Goal: Browse casually: Explore the website without a specific task or goal

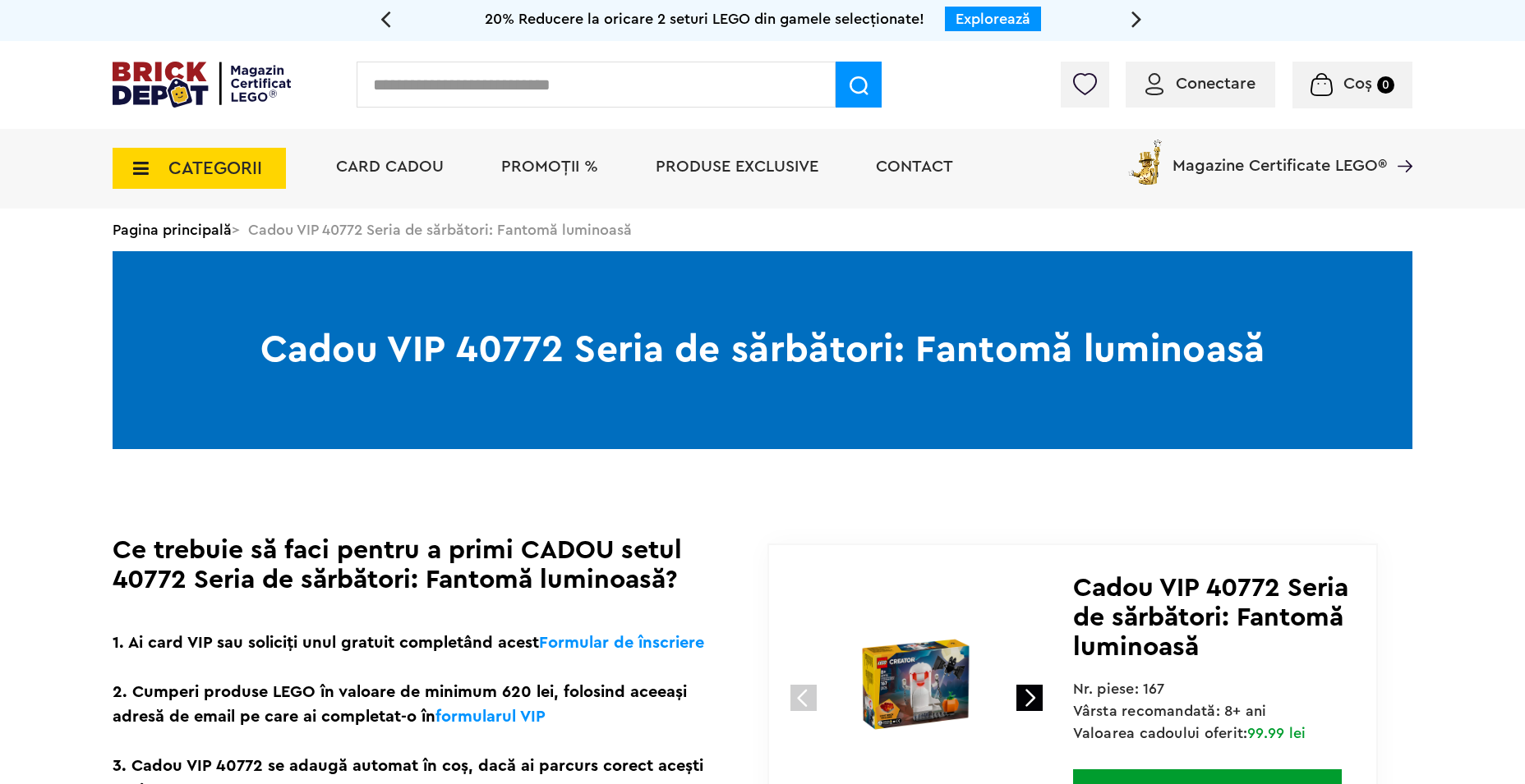
click at [164, 53] on div "Conectare Coș 0" at bounding box center [762, 84] width 1525 height 88
click at [167, 68] on img at bounding box center [201, 85] width 178 height 46
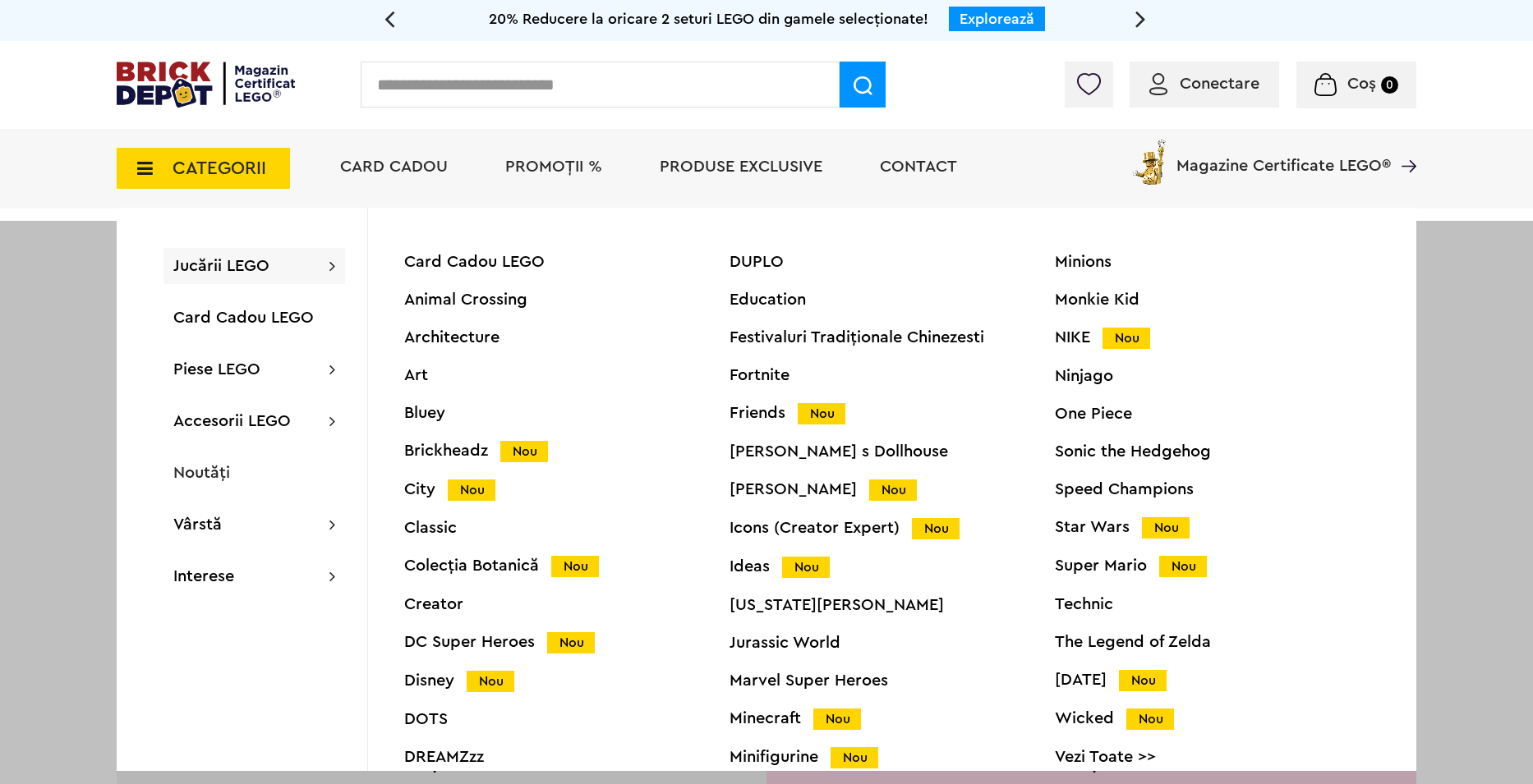
click at [1113, 487] on div "Speed Champions" at bounding box center [1217, 489] width 325 height 17
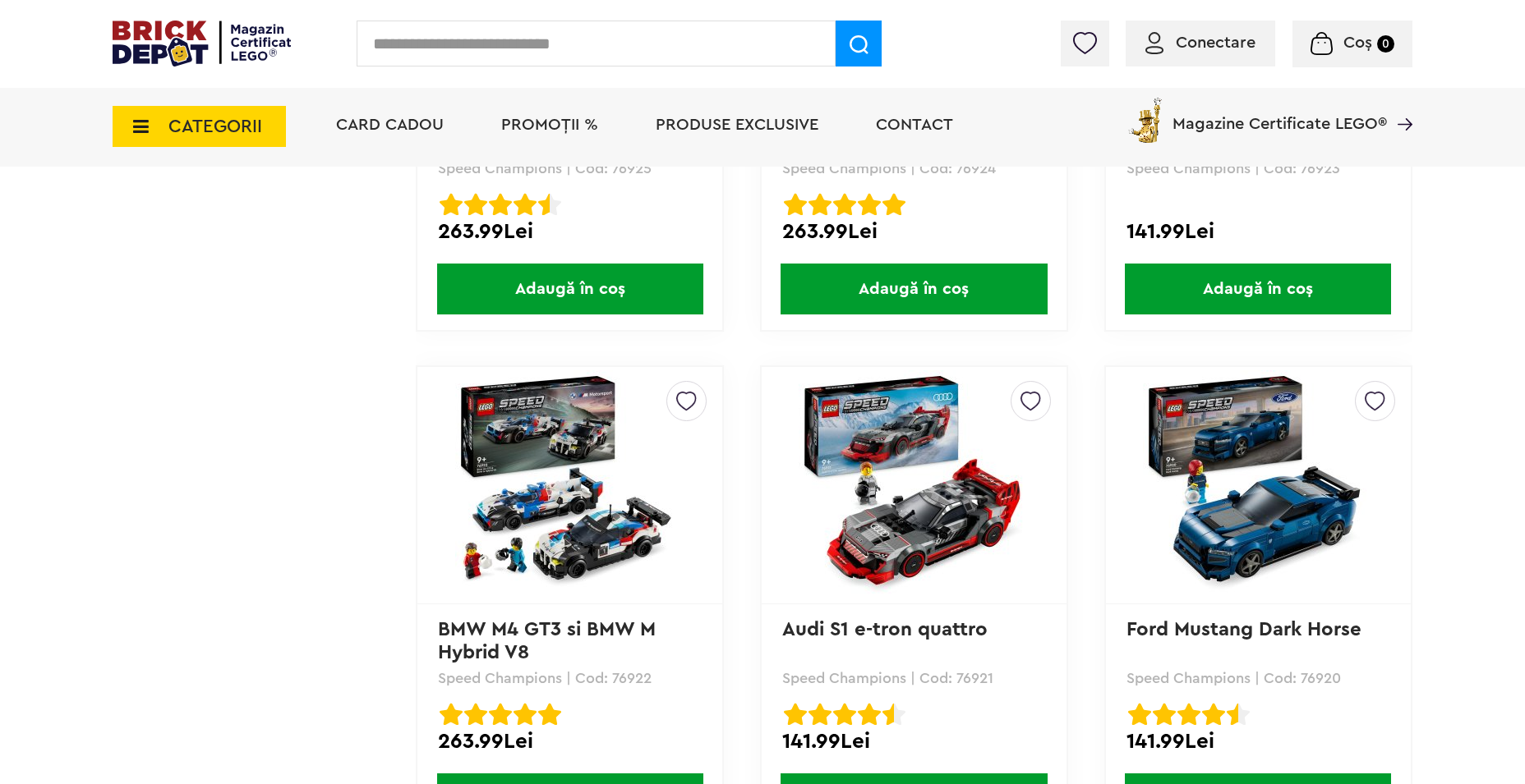
scroll to position [3738, 0]
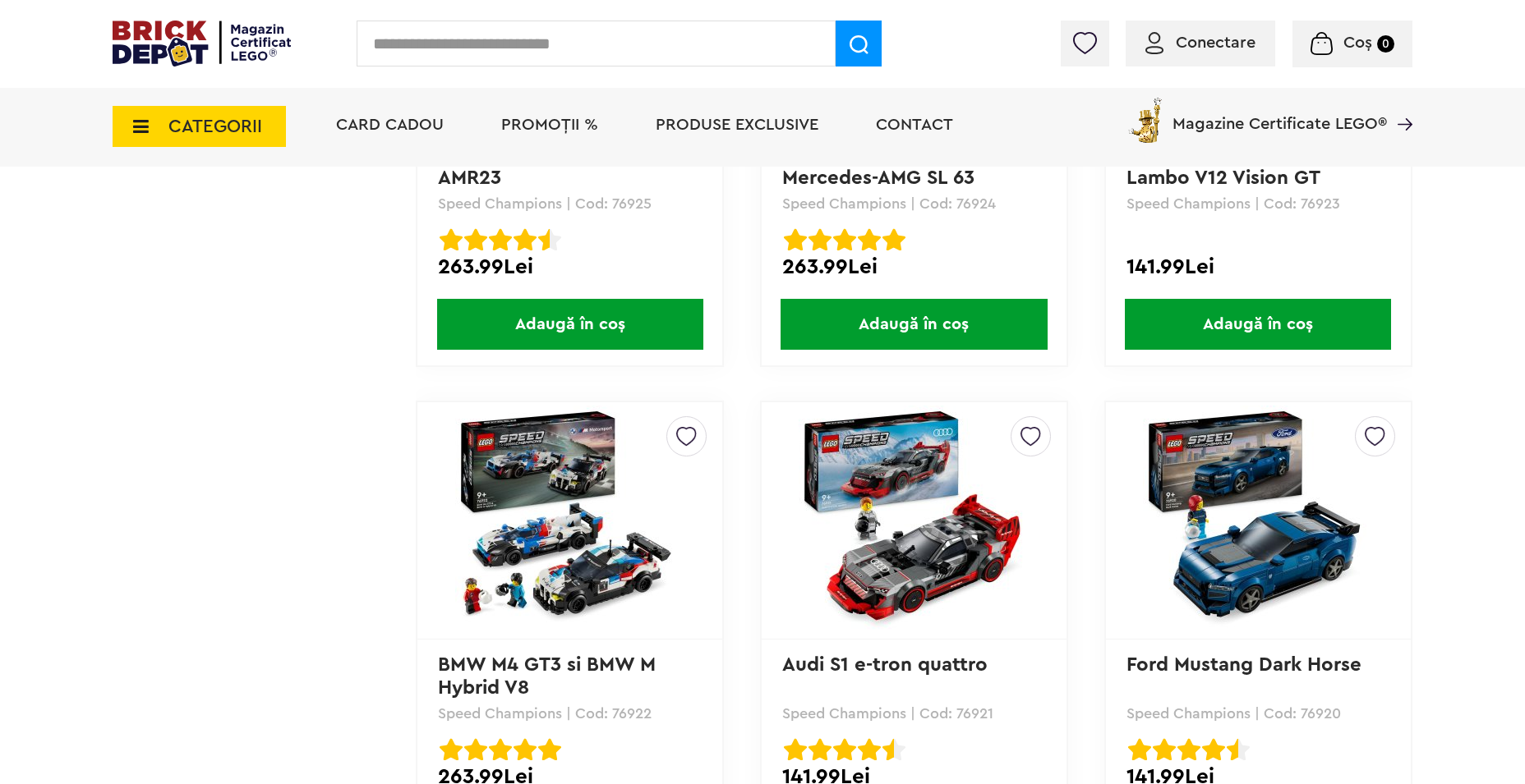
drag, startPoint x: 344, startPoint y: 497, endPoint x: 346, endPoint y: 489, distance: 8.2
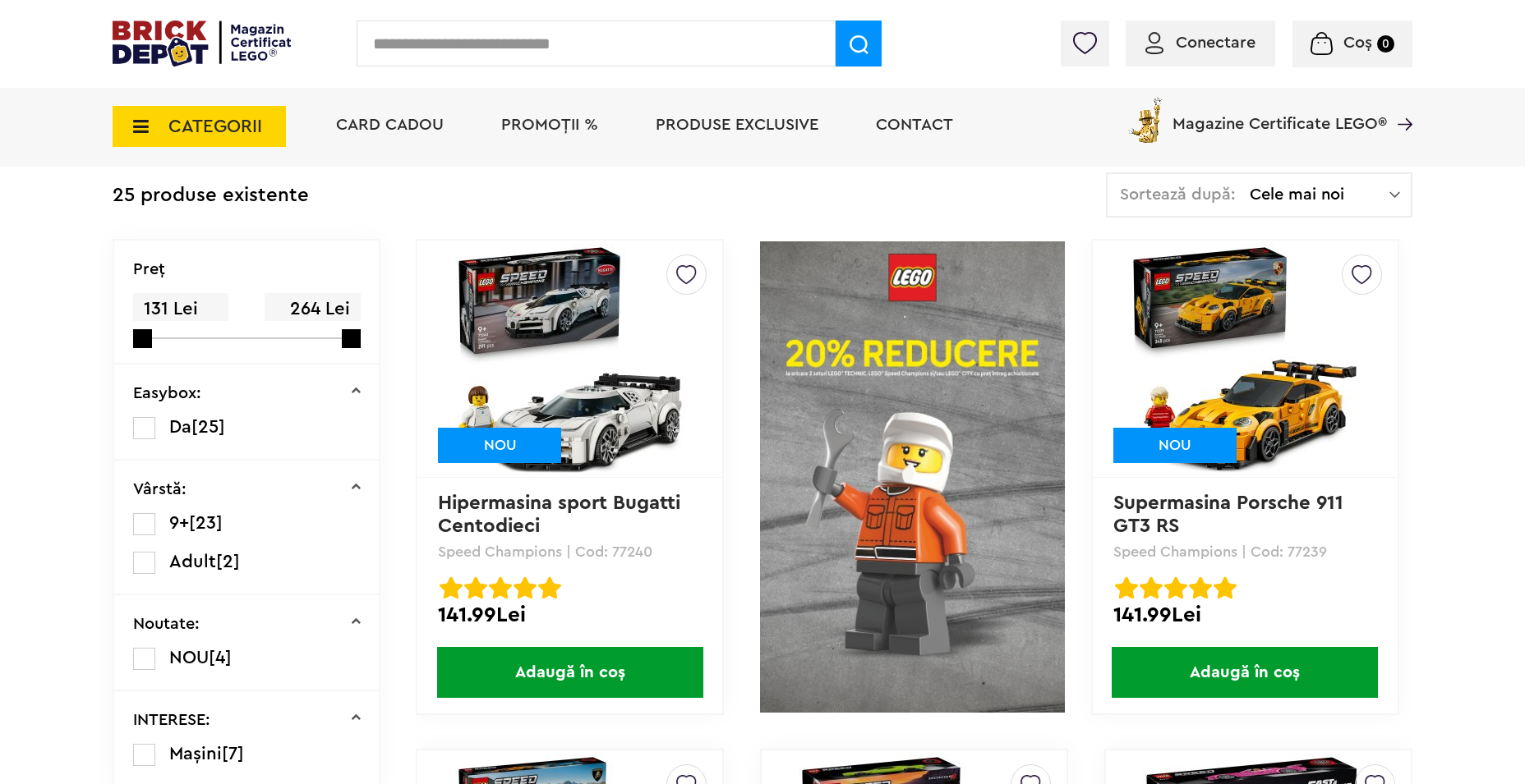
scroll to position [335, 0]
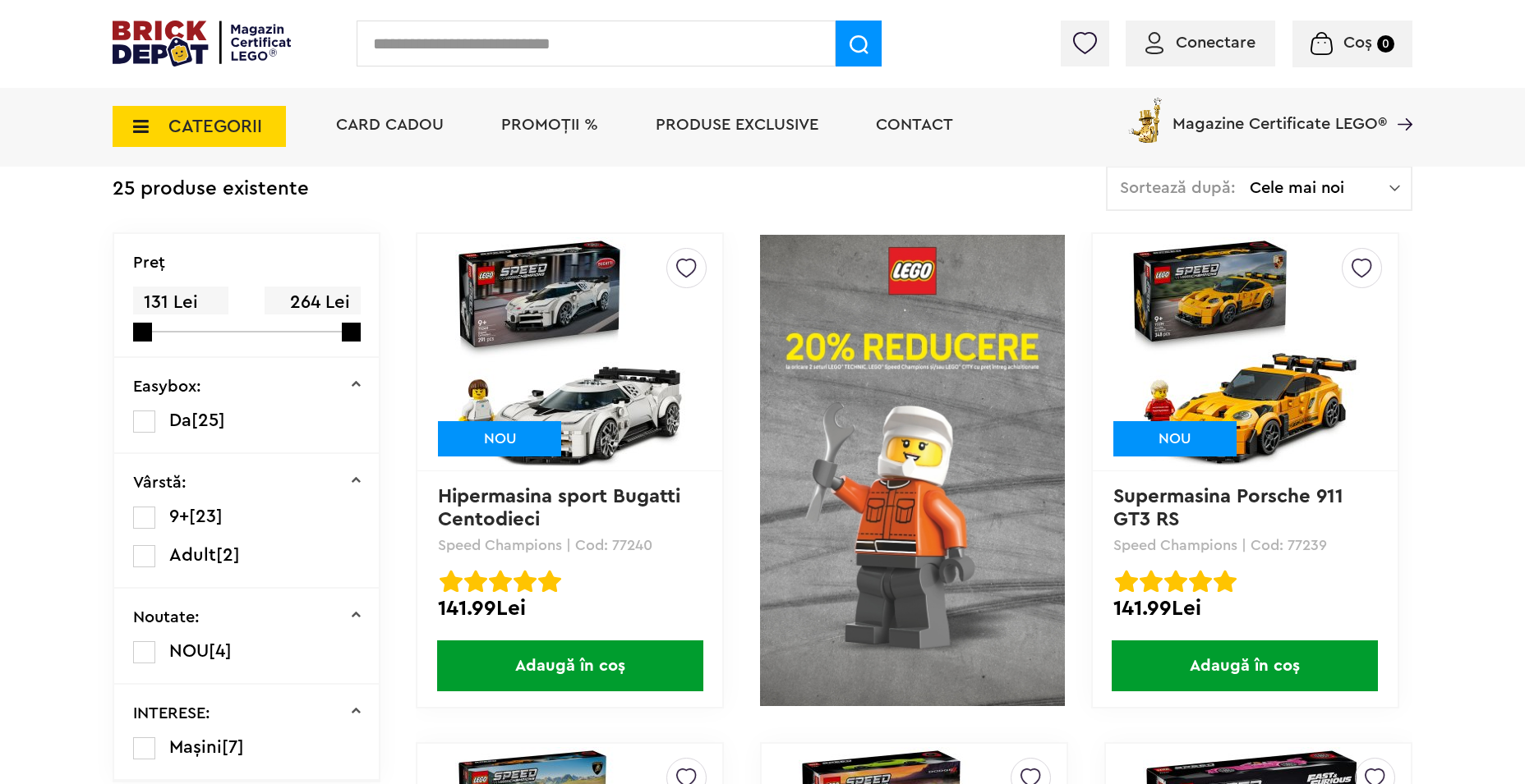
click at [870, 454] on img at bounding box center [913, 470] width 305 height 477
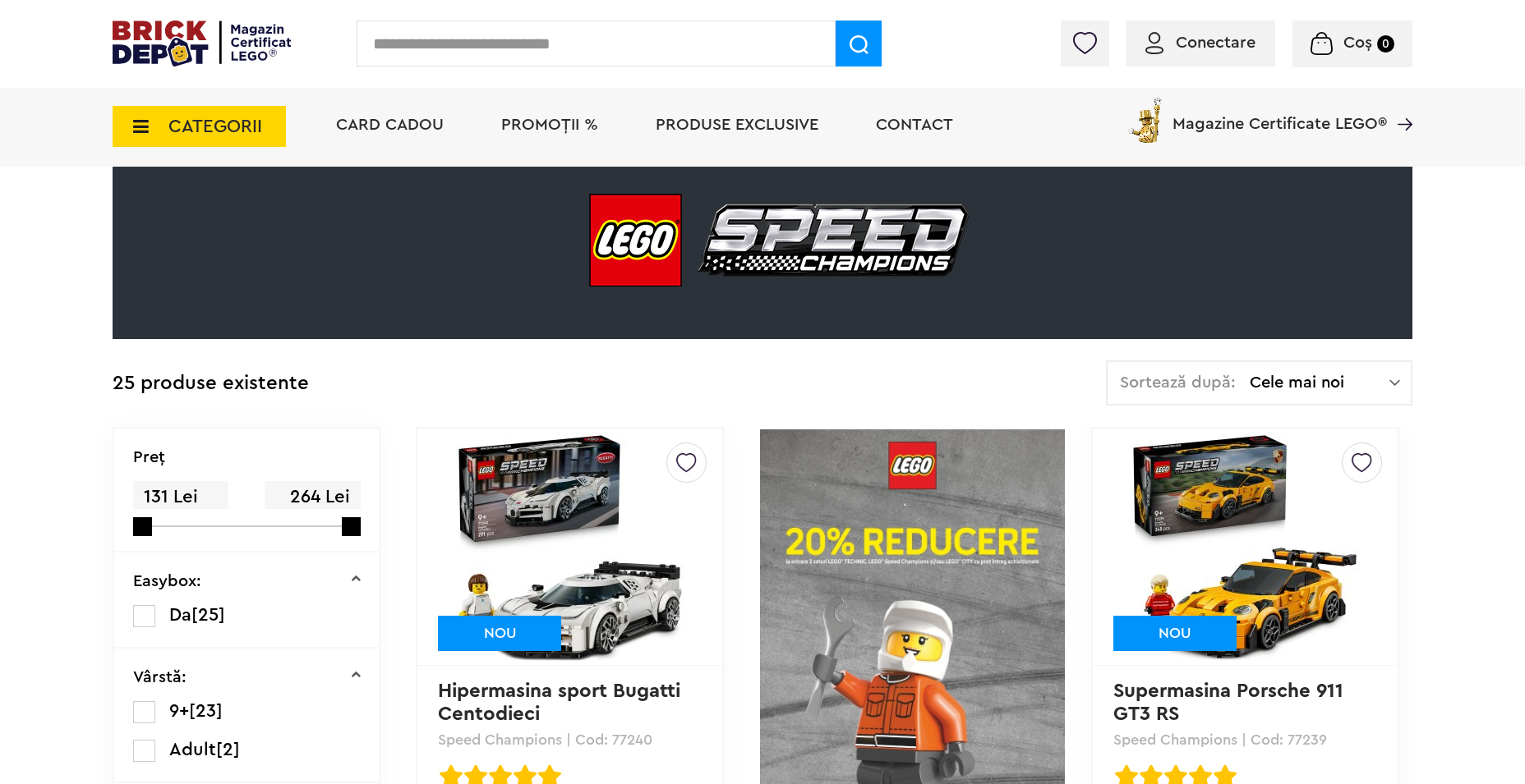
scroll to position [0, 0]
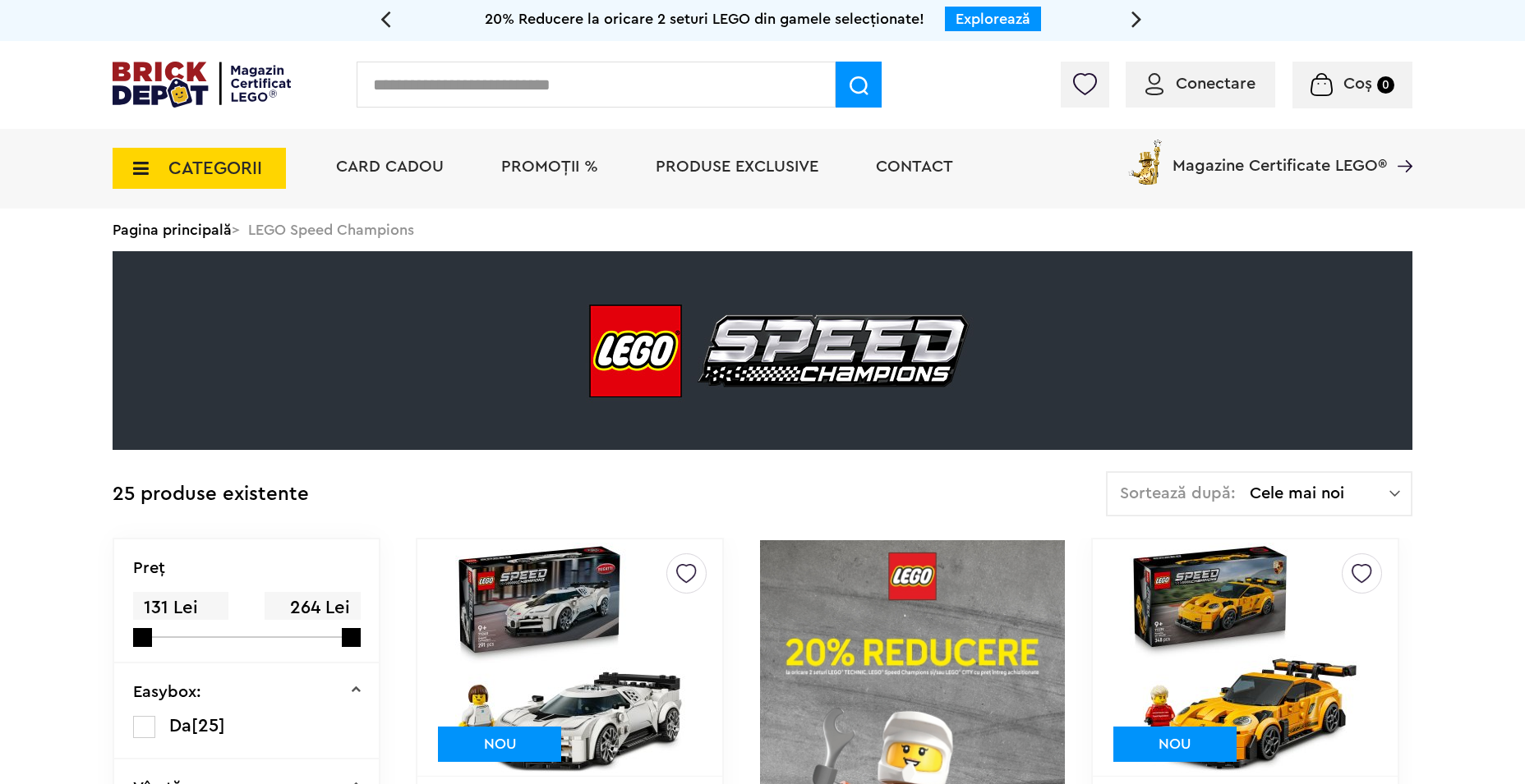
click at [241, 62] on link at bounding box center [201, 70] width 178 height 17
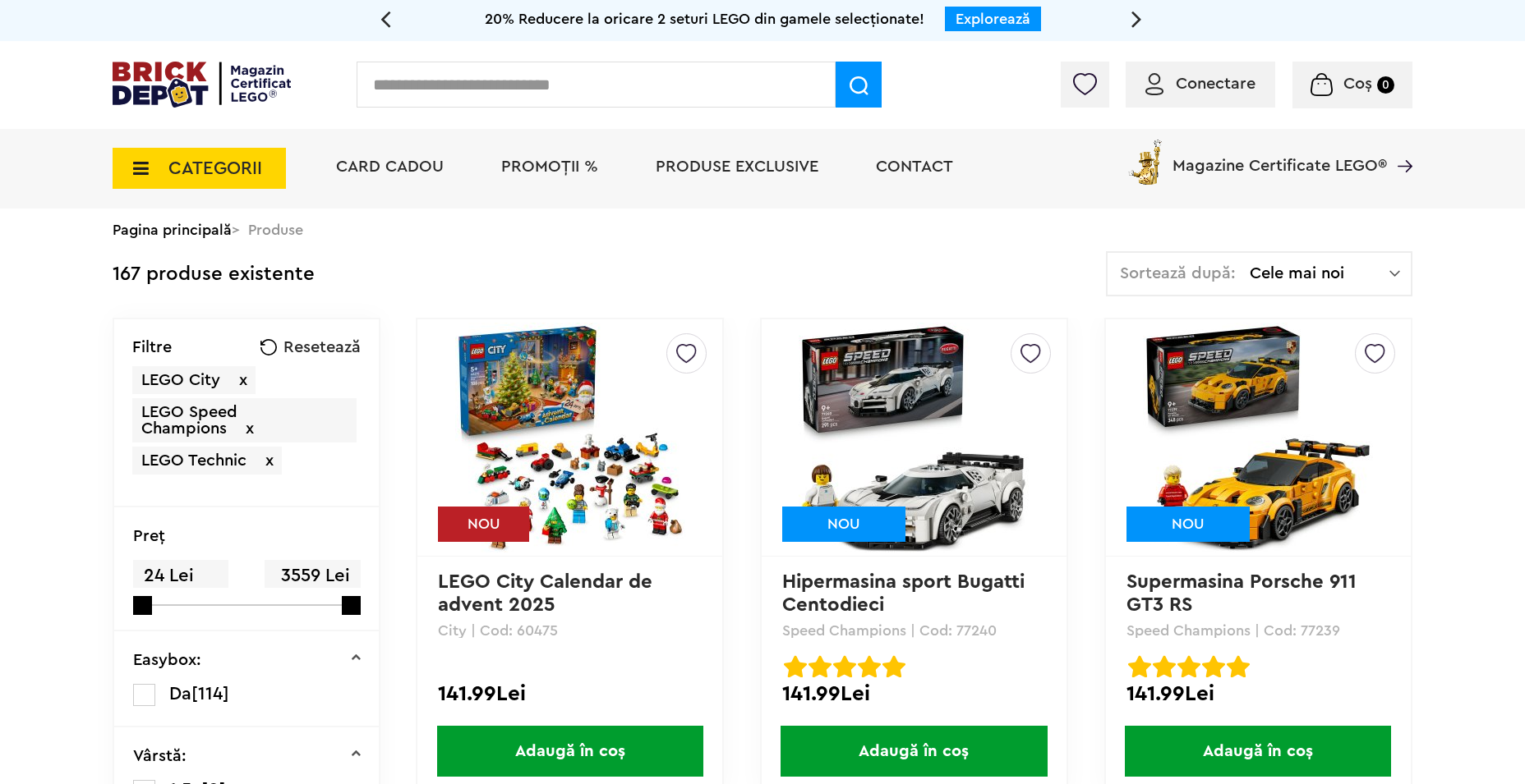
click at [227, 90] on img at bounding box center [201, 85] width 178 height 46
